Goal: Task Accomplishment & Management: Manage account settings

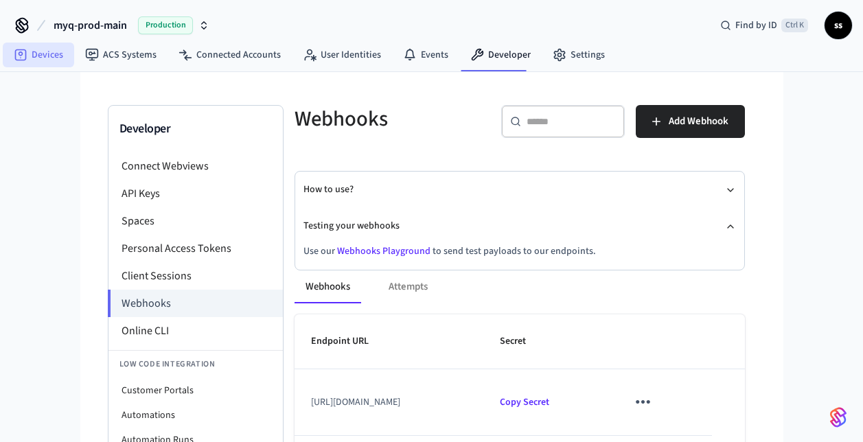
click at [36, 58] on link "Devices" at bounding box center [38, 55] width 71 height 25
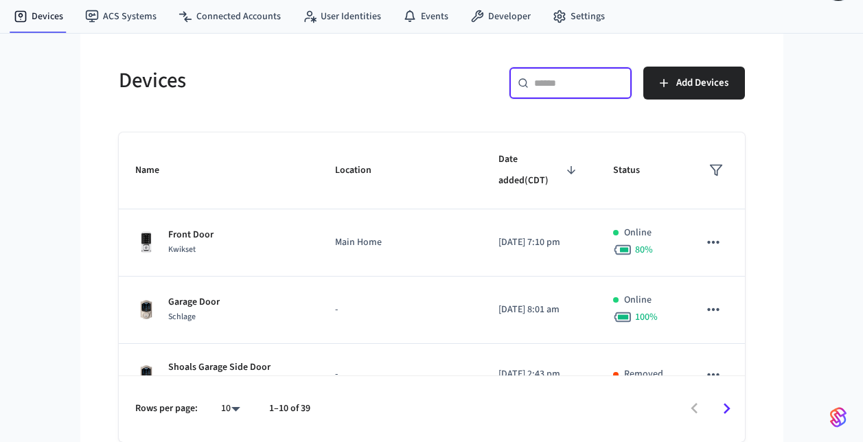
click at [549, 77] on input "text" at bounding box center [578, 83] width 89 height 14
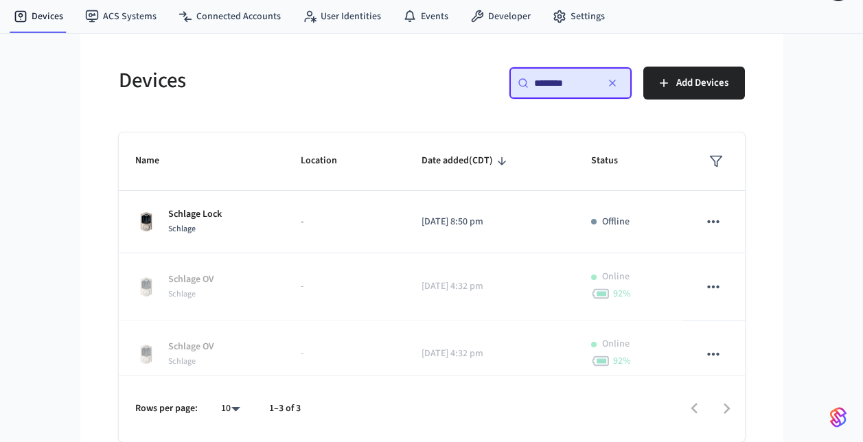
type input "*******"
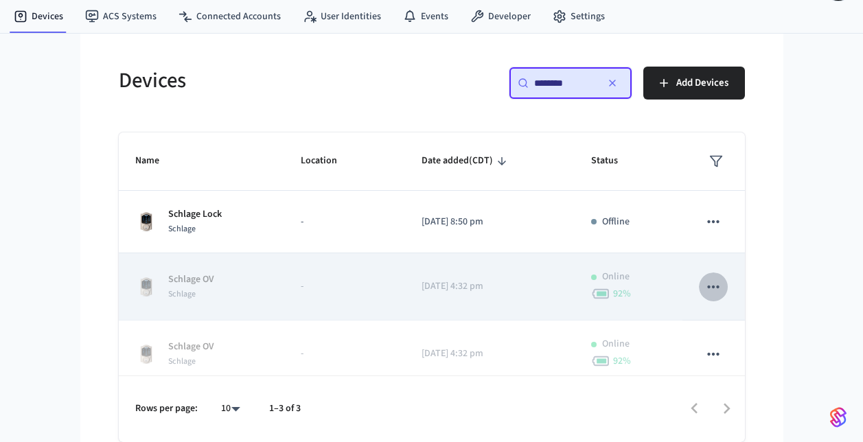
click at [705, 288] on icon "sticky table" at bounding box center [714, 287] width 18 height 18
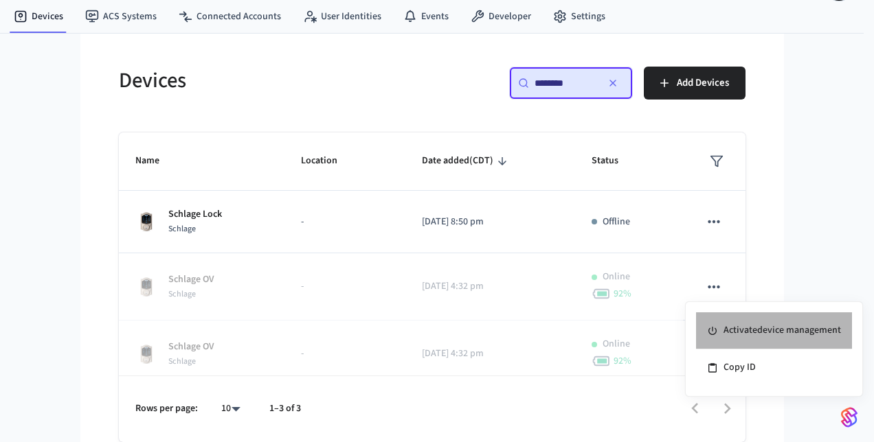
click at [733, 324] on li "Activate device management" at bounding box center [774, 330] width 156 height 37
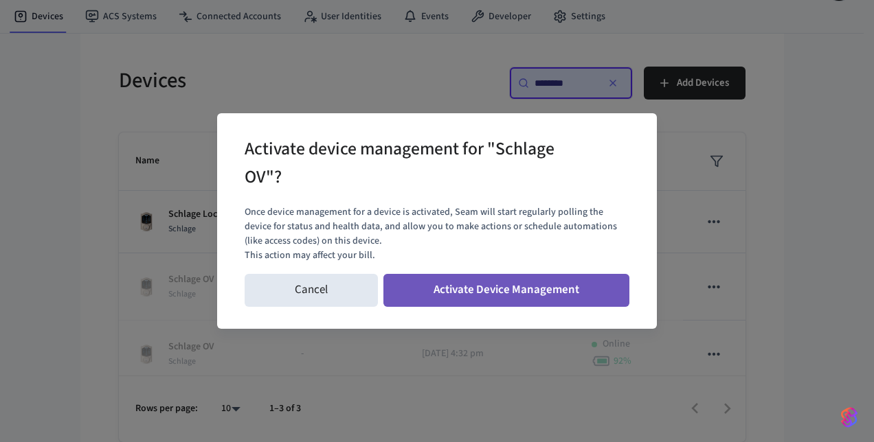
click at [531, 295] on button "Activate Device Management" at bounding box center [506, 290] width 246 height 33
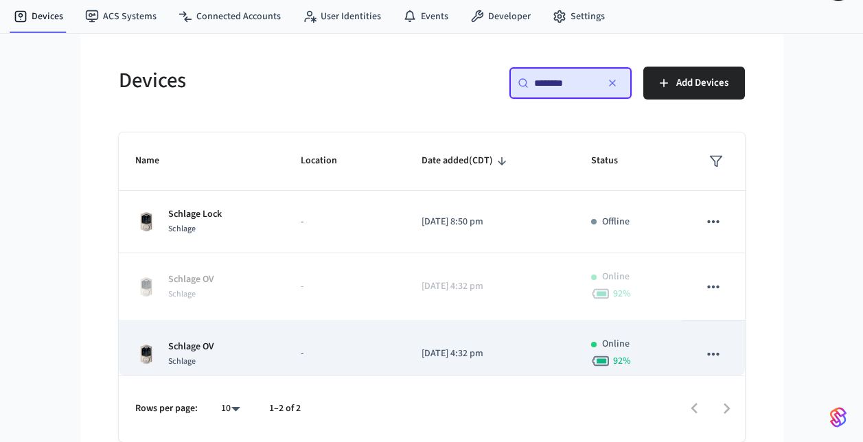
click at [352, 341] on td "-" at bounding box center [344, 354] width 121 height 67
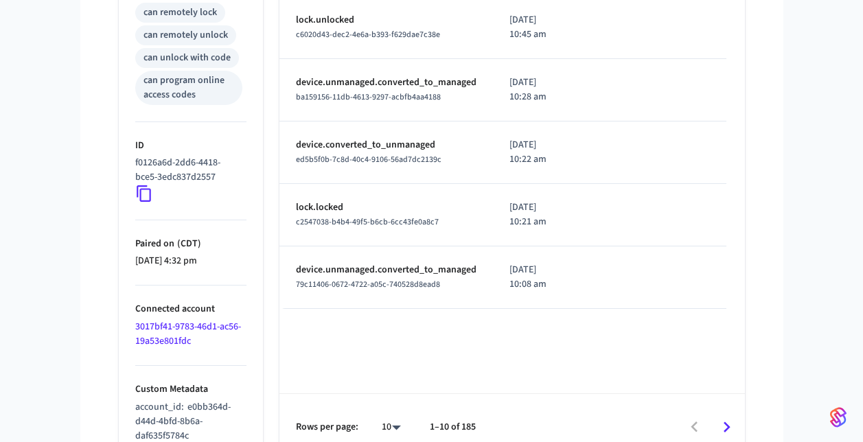
scroll to position [615, 0]
click at [144, 199] on icon at bounding box center [144, 194] width 18 height 18
